Goal: Book appointment/travel/reservation

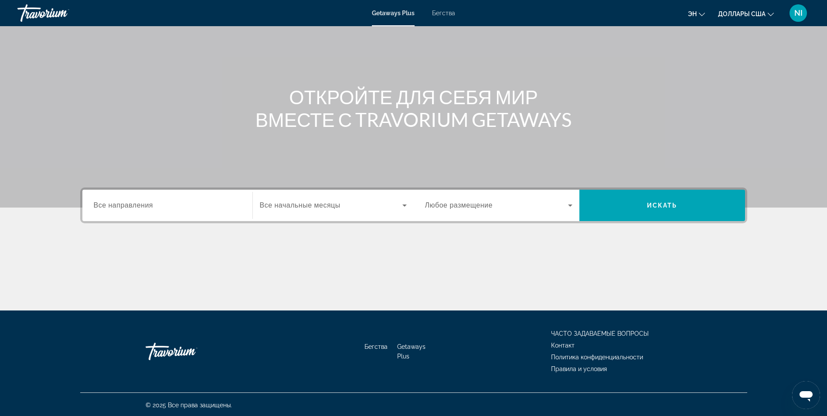
scroll to position [55, 0]
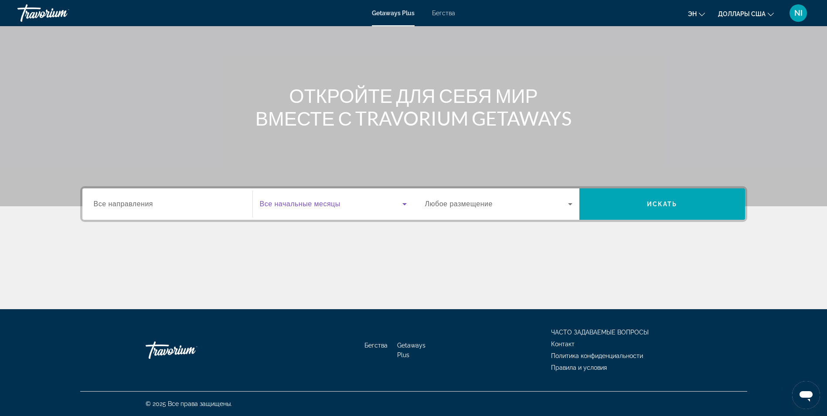
click at [369, 205] on span "Виджет поиска" at bounding box center [331, 204] width 143 height 10
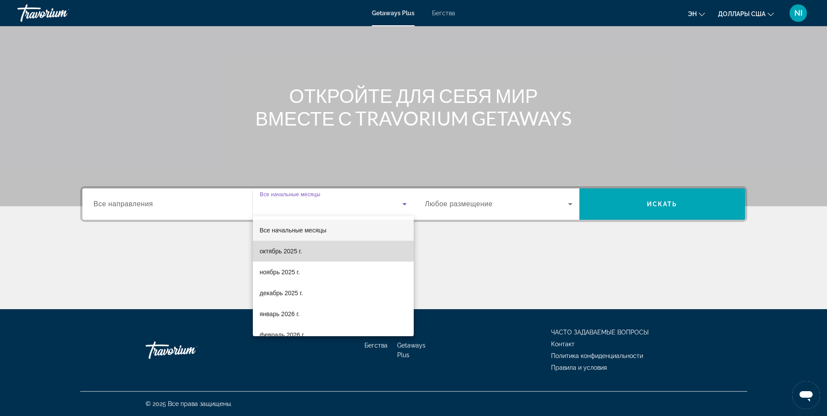
click at [340, 249] on mat-option "октябрь 2025 г." at bounding box center [333, 251] width 161 height 21
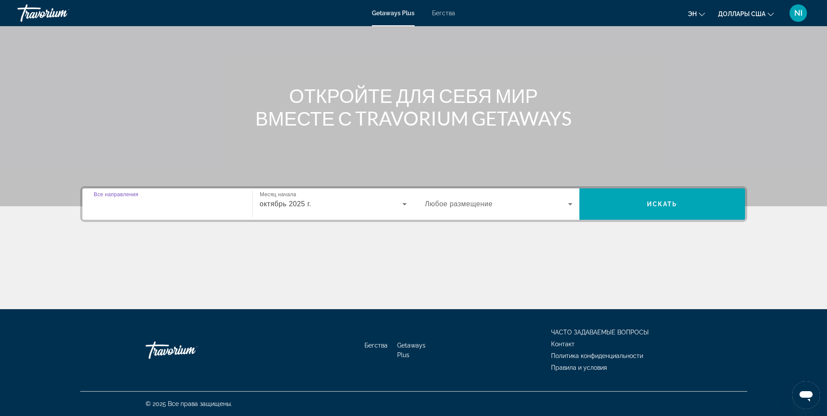
click at [187, 207] on input "Destination Все направления" at bounding box center [167, 204] width 147 height 10
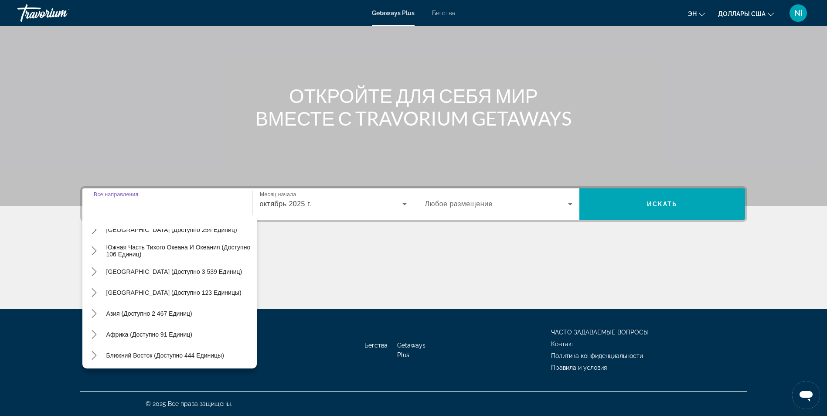
scroll to position [141, 0]
click at [198, 356] on span "Ближний Восток (доступно 444 единицы)" at bounding box center [165, 353] width 118 height 7
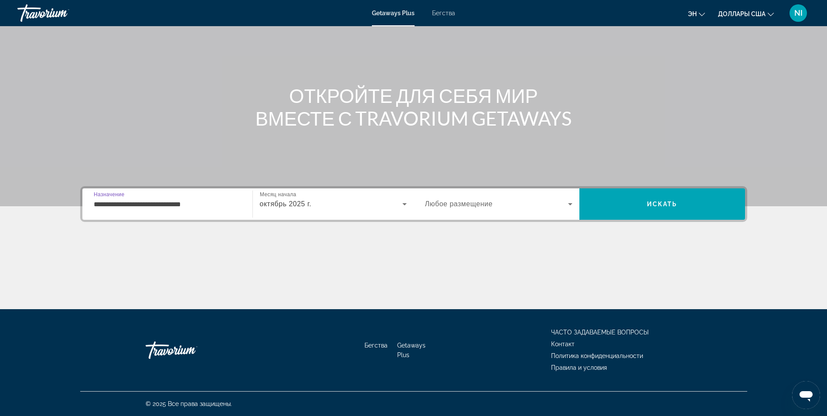
click at [198, 203] on input "**********" at bounding box center [167, 204] width 147 height 10
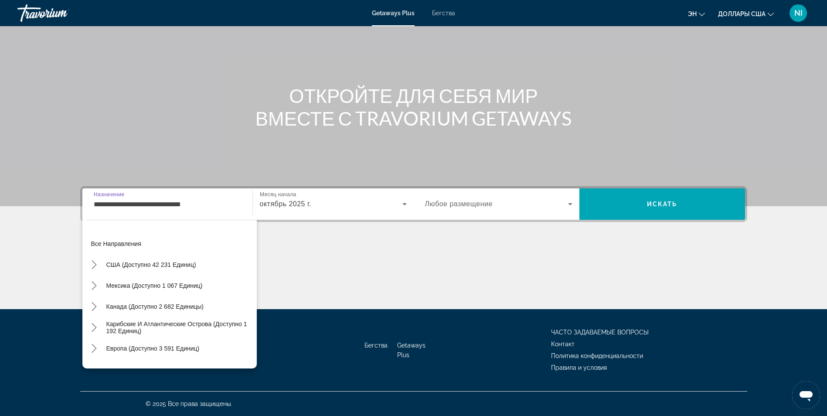
scroll to position [198, 0]
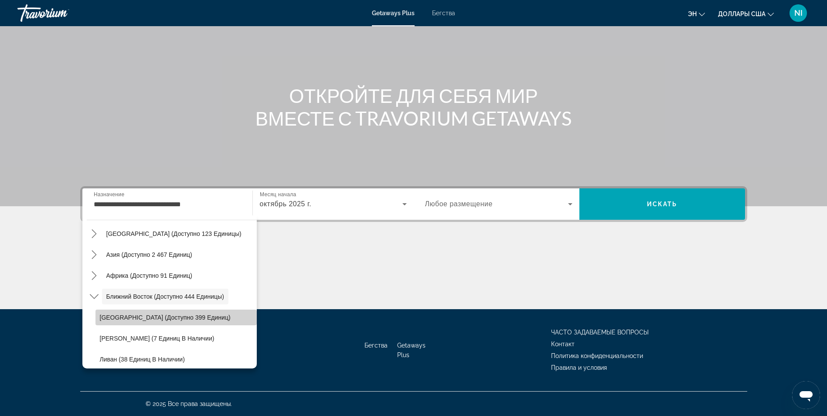
click at [187, 316] on span "Выберите направление: Египет (доступно 399 единиц)" at bounding box center [175, 317] width 161 height 21
type input "**********"
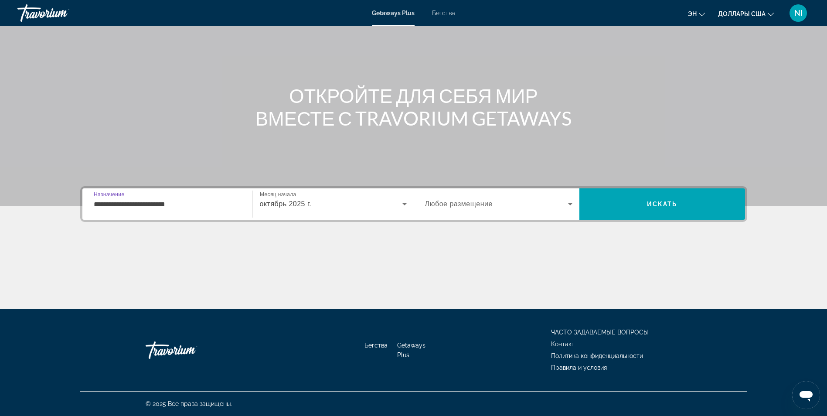
click at [447, 207] on span "Любое размещение" at bounding box center [459, 203] width 68 height 7
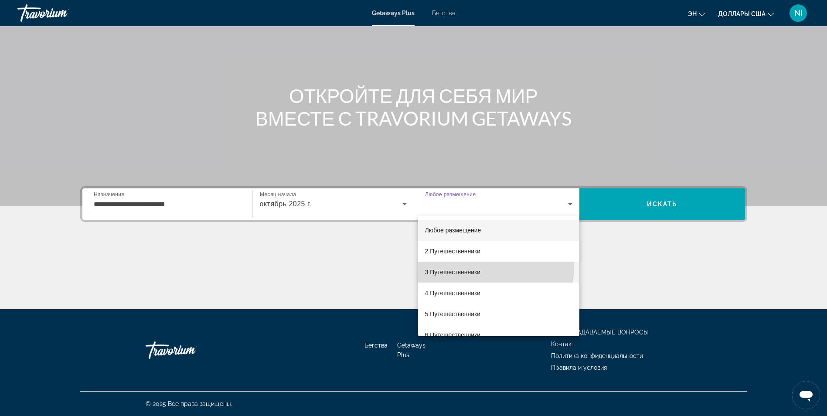
click at [483, 267] on mat-option "3 Путешественники" at bounding box center [498, 272] width 161 height 21
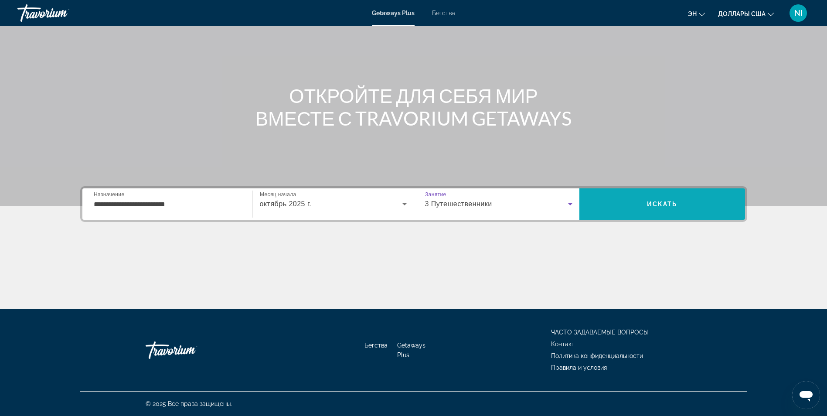
click at [687, 207] on span "Искать" at bounding box center [662, 204] width 166 height 21
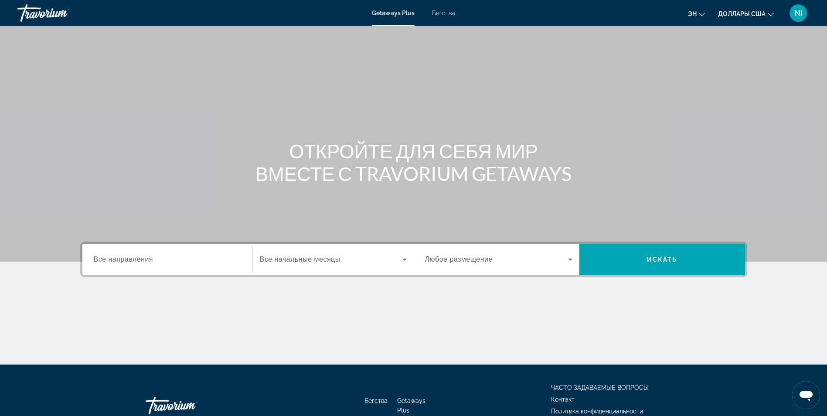
click at [447, 15] on span "Бегства" at bounding box center [443, 13] width 23 height 7
click at [150, 272] on div "Destination Все направления" at bounding box center [167, 259] width 161 height 31
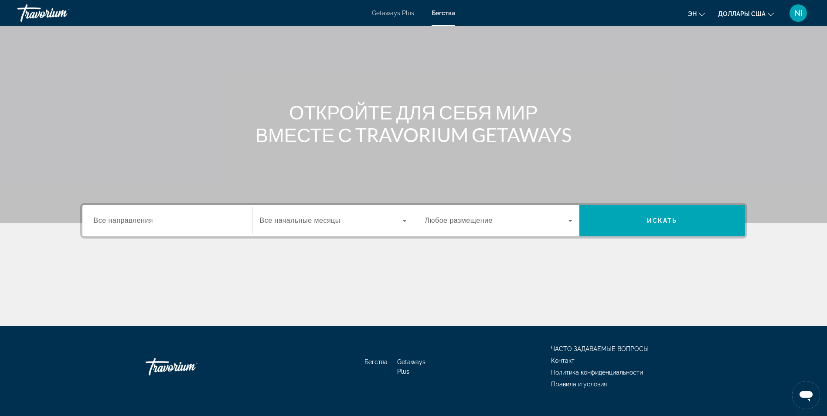
scroll to position [55, 0]
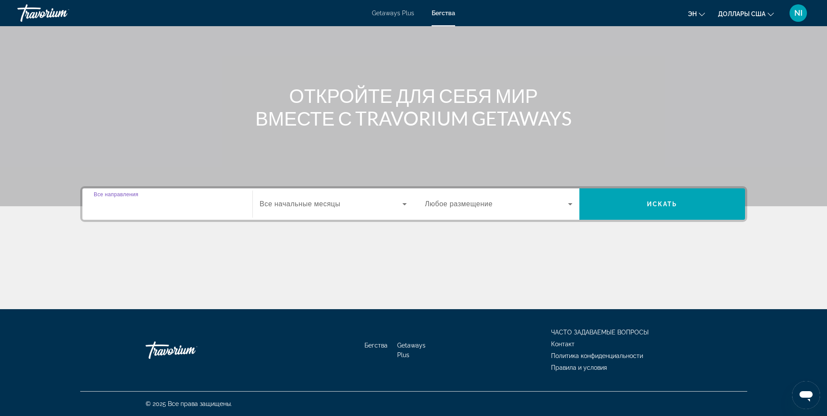
click at [176, 202] on input "Destination Все направления" at bounding box center [167, 204] width 147 height 10
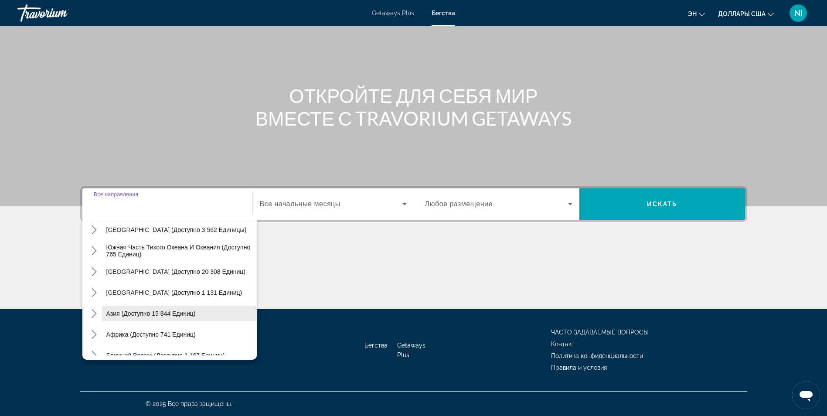
scroll to position [141, 0]
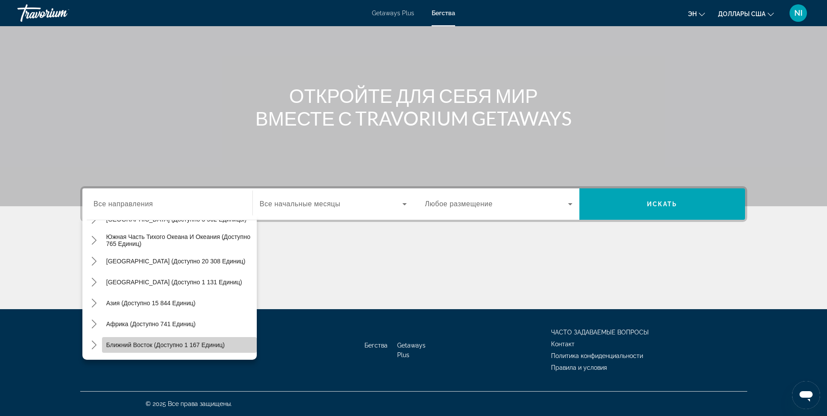
click at [201, 343] on span "Ближний Восток (доступно 1 167 единиц)" at bounding box center [165, 344] width 119 height 7
type input "**********"
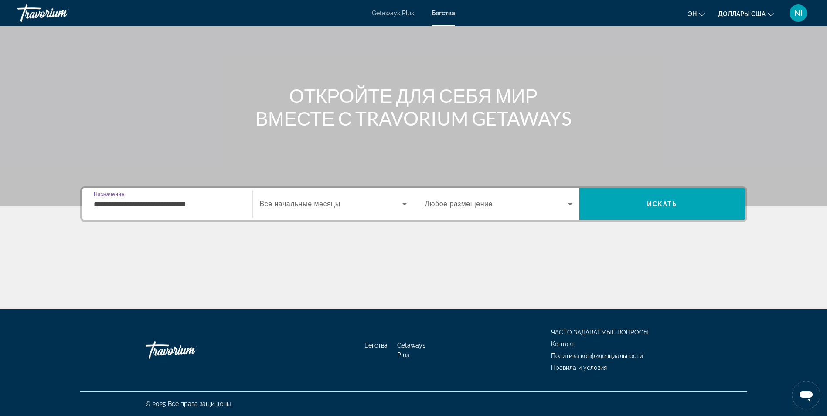
click at [359, 208] on span "Виджет поиска" at bounding box center [331, 204] width 143 height 10
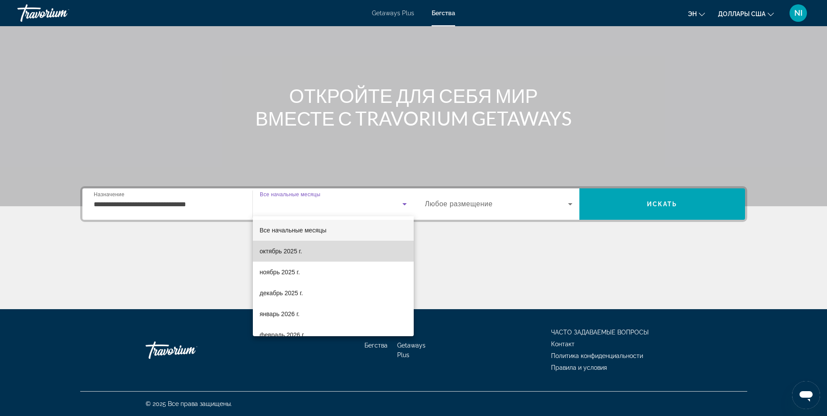
click at [339, 254] on mat-option "октябрь 2025 г." at bounding box center [333, 251] width 161 height 21
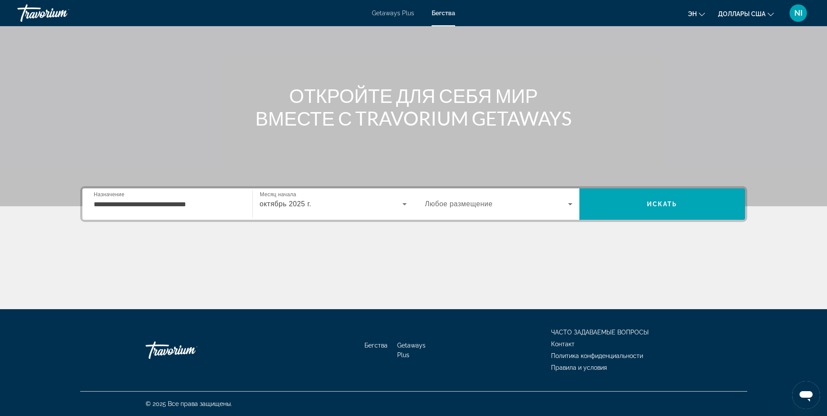
click at [490, 205] on span "Любое размещение" at bounding box center [459, 203] width 68 height 7
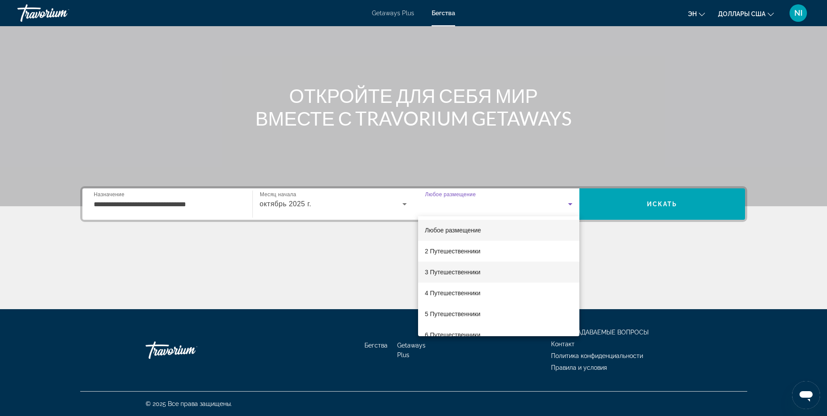
click at [465, 272] on font "3 Путешественники" at bounding box center [453, 272] width 56 height 7
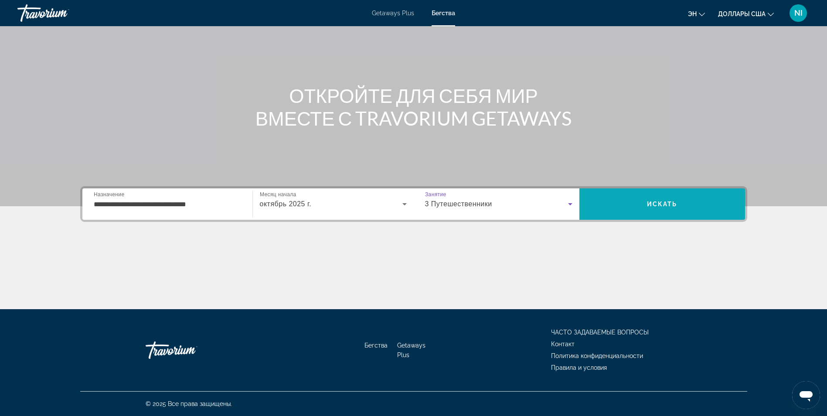
click at [684, 191] on span "Искать" at bounding box center [662, 203] width 166 height 31
